Goal: Navigation & Orientation: Find specific page/section

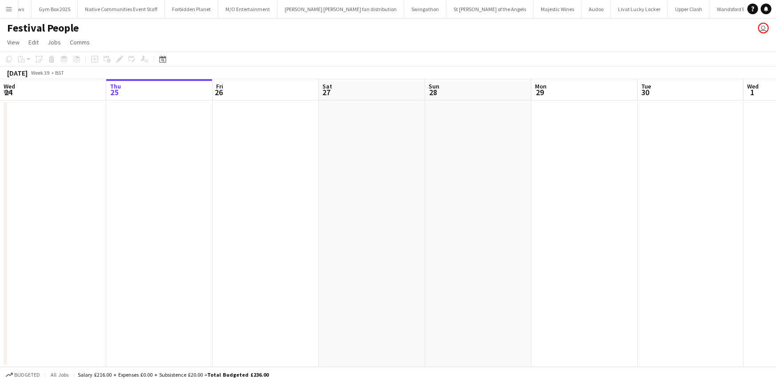
scroll to position [0, 702]
click at [13, 7] on button "Menu" at bounding box center [9, 9] width 18 height 18
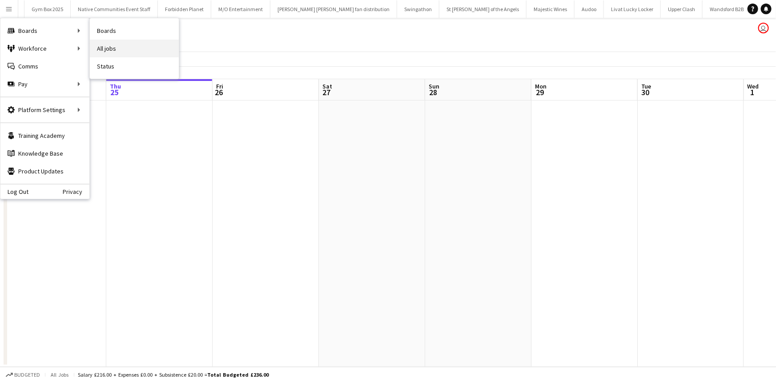
click at [113, 45] on link "All jobs" at bounding box center [134, 49] width 89 height 18
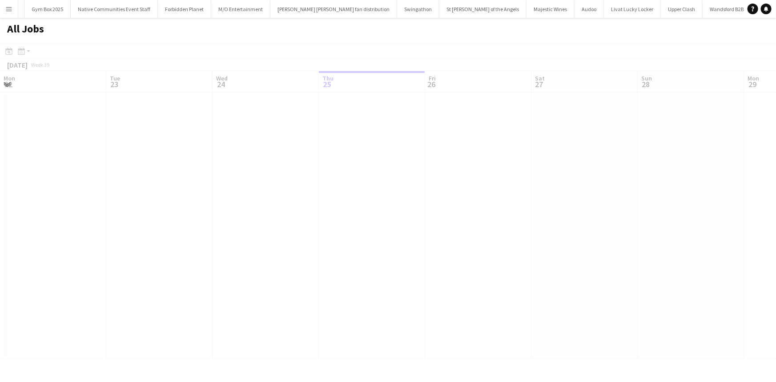
scroll to position [0, 213]
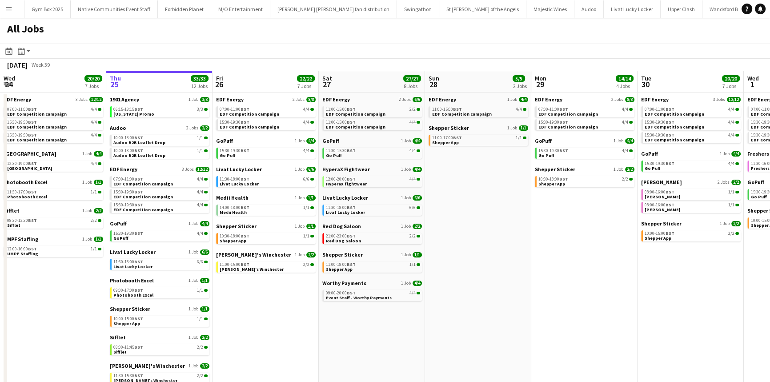
click at [0, 13] on button "Menu" at bounding box center [9, 9] width 18 height 18
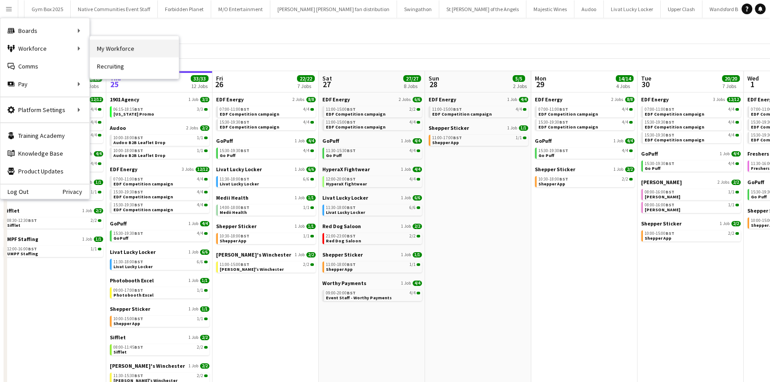
click at [107, 43] on link "My Workforce" at bounding box center [134, 49] width 89 height 18
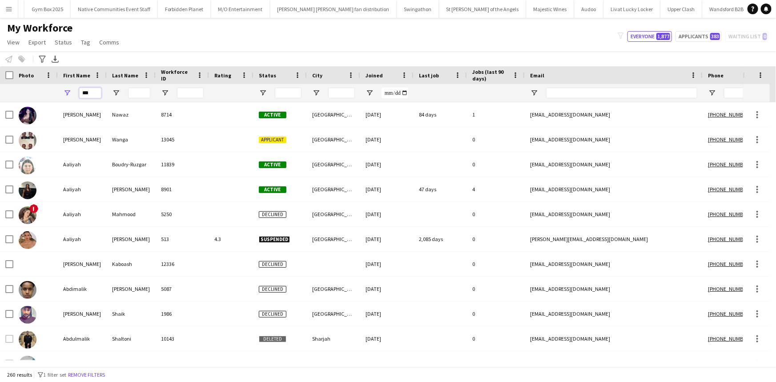
click at [93, 89] on input "***" at bounding box center [90, 93] width 22 height 11
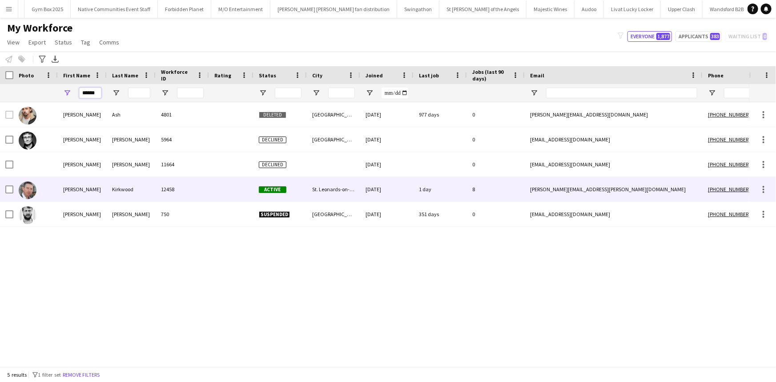
type input "******"
click at [105, 183] on div "Stuart" at bounding box center [82, 189] width 49 height 24
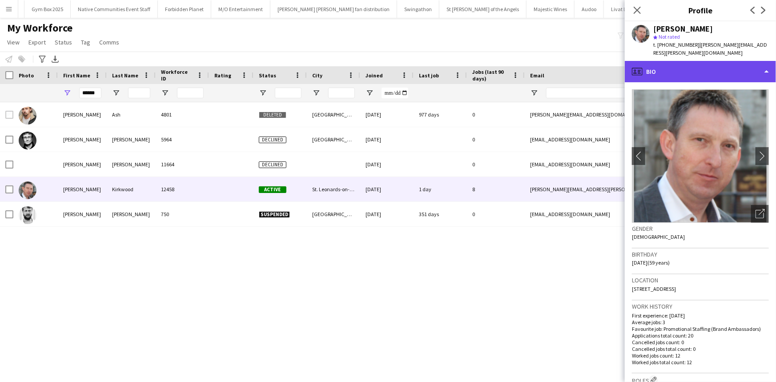
click at [704, 61] on div "profile Bio" at bounding box center [700, 71] width 151 height 21
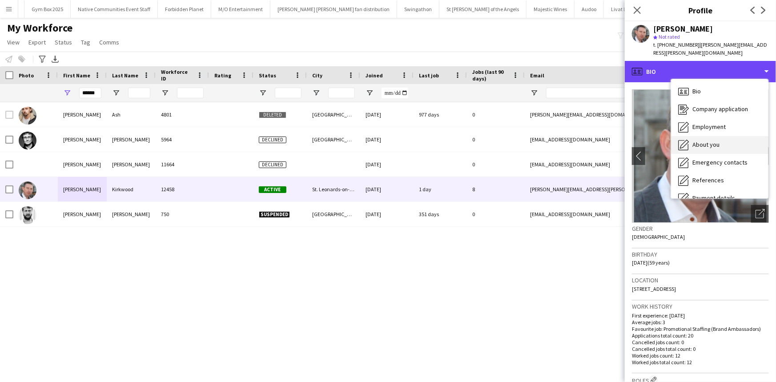
scroll to position [119, 0]
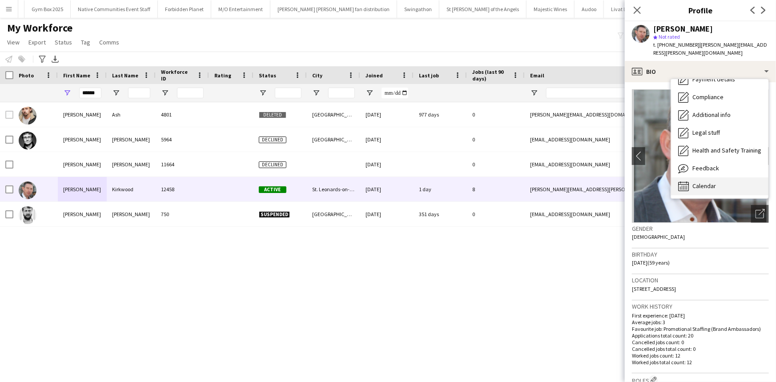
click at [719, 177] on div "Calendar Calendar" at bounding box center [719, 186] width 97 height 18
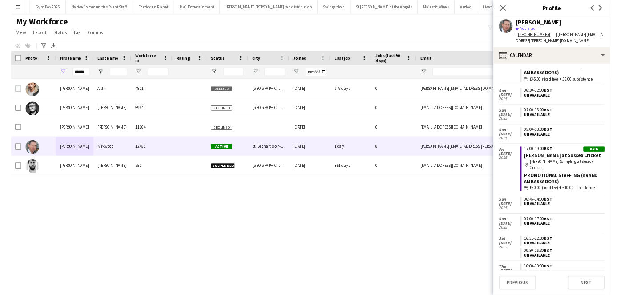
scroll to position [1317, 0]
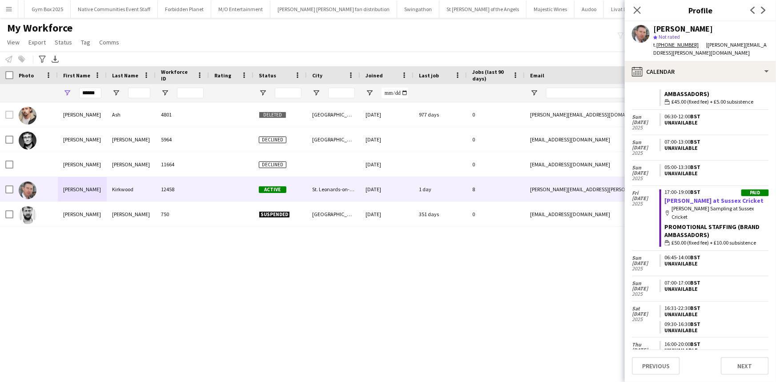
click at [717, 197] on link "[PERSON_NAME] at Sussex Cricket" at bounding box center [714, 201] width 99 height 8
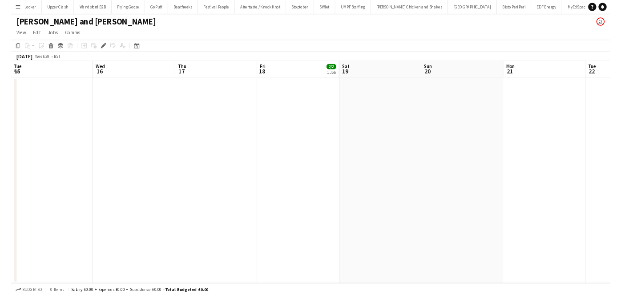
scroll to position [0, 306]
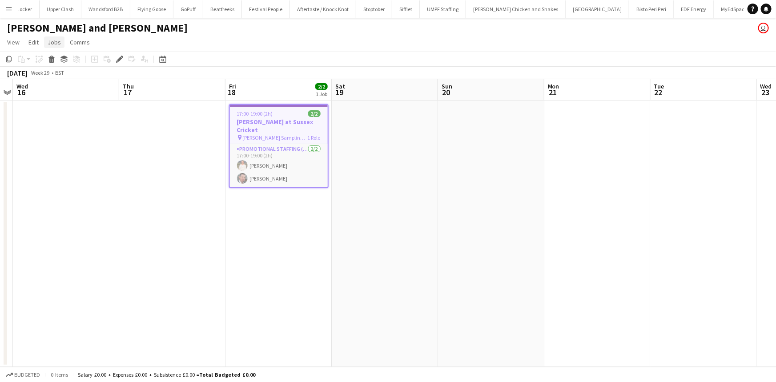
click at [55, 45] on span "Jobs" at bounding box center [54, 42] width 13 height 8
click at [82, 82] on link "Edit Job" at bounding box center [75, 80] width 62 height 19
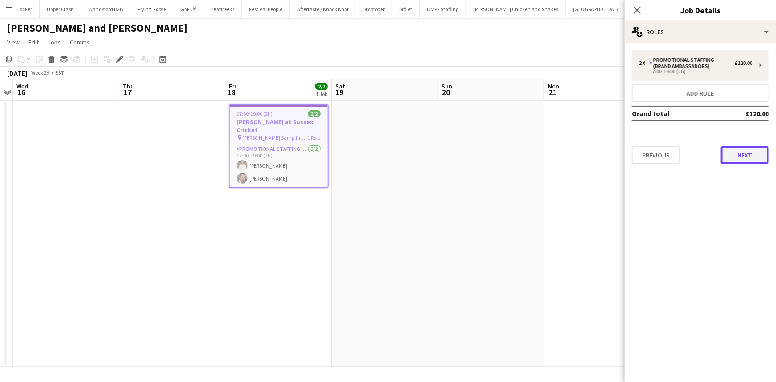
click at [758, 154] on button "Next" at bounding box center [745, 155] width 48 height 18
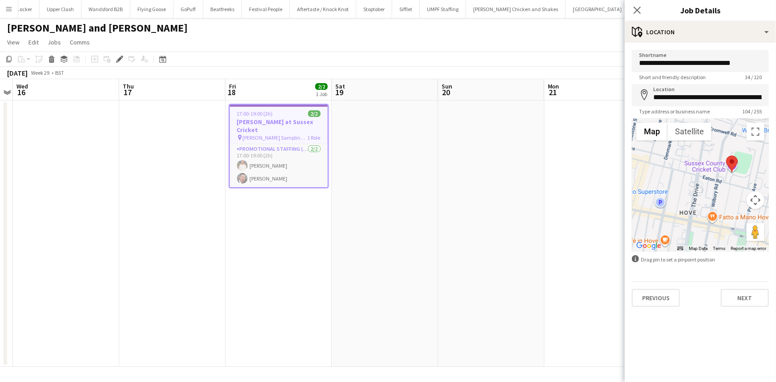
drag, startPoint x: 672, startPoint y: 217, endPoint x: 699, endPoint y: 304, distance: 91.3
click at [699, 304] on form "**********" at bounding box center [700, 178] width 151 height 257
click at [633, 8] on icon "Close pop-in" at bounding box center [637, 10] width 8 height 8
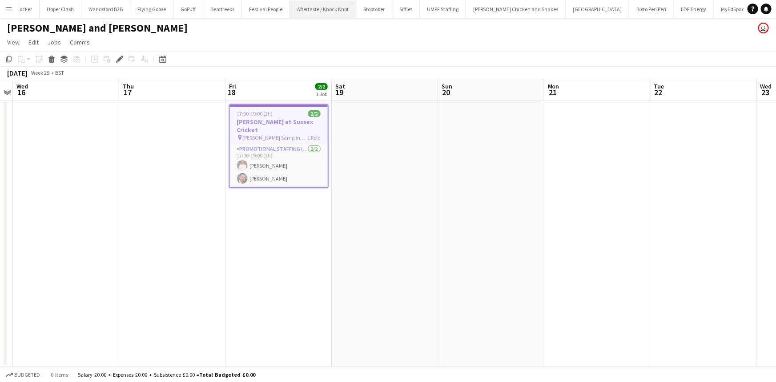
drag, startPoint x: 227, startPoint y: 48, endPoint x: 141, endPoint y: 11, distance: 94.0
click at [227, 48] on app-page-menu "View Day view expanded Day view collapsed Month view Date picker Jump to [DATE]…" at bounding box center [388, 43] width 776 height 17
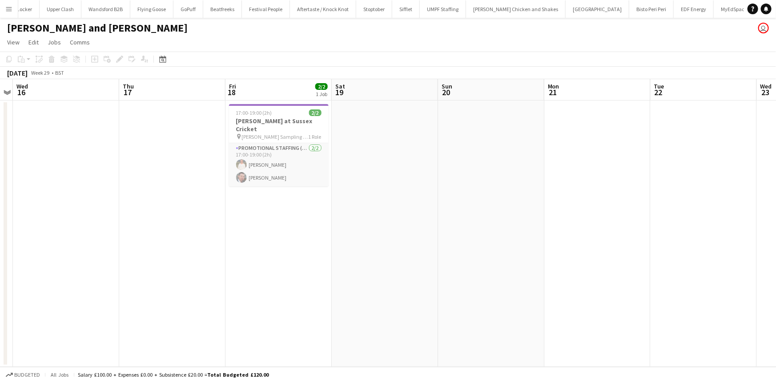
drag, startPoint x: 266, startPoint y: 151, endPoint x: 267, endPoint y: 106, distance: 44.9
click at [266, 151] on app-card-role "Promotional Staffing (Brand Ambassadors) [DATE] 17:00-19:00 (2h) [PERSON_NAME] …" at bounding box center [279, 164] width 100 height 43
click at [267, 105] on div at bounding box center [279, 105] width 100 height 2
